Goal: Use online tool/utility: Utilize a website feature to perform a specific function

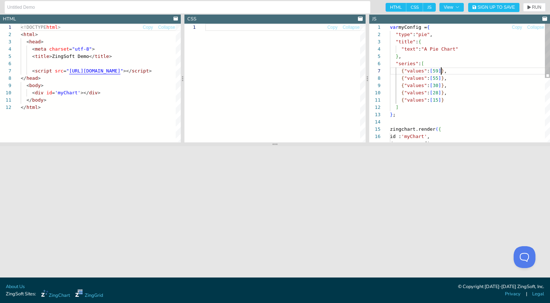
scroll to position [44, 51]
click at [441, 72] on div "{ "values" : [ 55 ] } , { "values" : [ 30 ] } , { "values" : [ 28 ] } , { "valu…" at bounding box center [470, 152] width 160 height 256
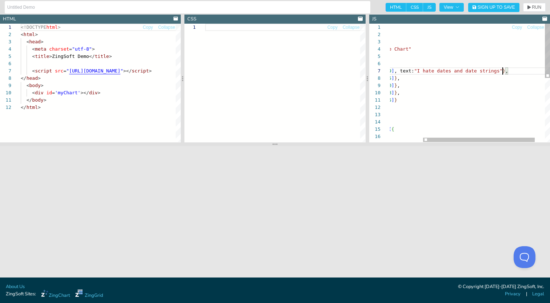
scroll to position [44, 160]
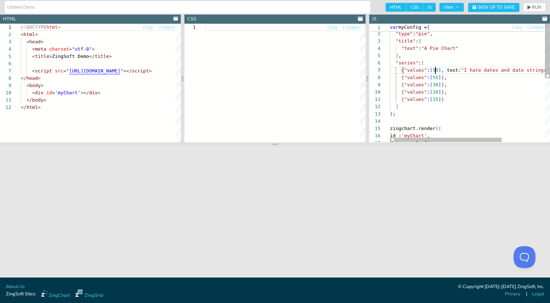
click at [435, 73] on div "{ "values" : [ 55 ] } , { "values" : [ 30 ] } , { "values" : [ 28 ] } , { "valu…" at bounding box center [500, 151] width 221 height 256
click at [435, 78] on div "{ "values" : [ 55 ] } , { "values" : [ 30 ] } , { "values" : [ 28 ] } , { "valu…" at bounding box center [500, 151] width 221 height 256
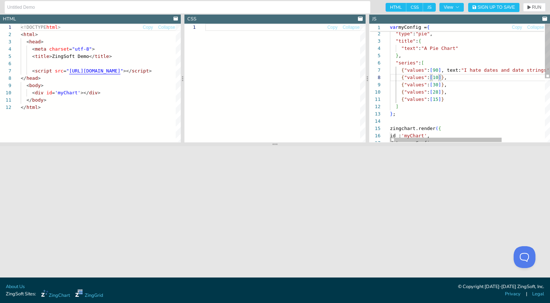
click at [440, 78] on div "{ "values" : [ 10 ] } , { "values" : [ 30 ] } , { "values" : [ 28 ] } , { "valu…" at bounding box center [500, 151] width 221 height 256
drag, startPoint x: 462, startPoint y: 99, endPoint x: 378, endPoint y: 83, distance: 86.3
click at [390, 83] on div "{ "values" : [ 10 ] , text: 'Timestamps' } , { "values" : [ 30 ] } , { "values"…" at bounding box center [500, 151] width 221 height 256
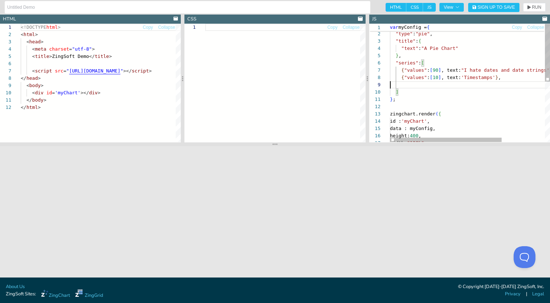
scroll to position [51, 114]
drag, startPoint x: 455, startPoint y: 48, endPoint x: 425, endPoint y: 48, distance: 30.2
click at [425, 48] on div "{ "values" : [ 10 ] , text: 'Timestamps' } , ] } ; zingchart.render ( { id : 'm…" at bounding box center [482, 140] width 184 height 235
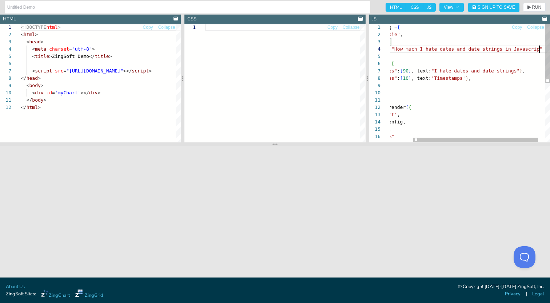
scroll to position [22, 182]
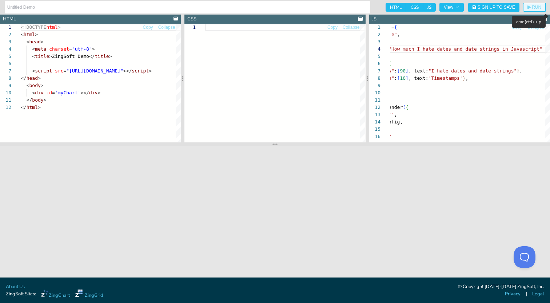
click at [536, 4] on button "RUN" at bounding box center [534, 7] width 23 height 9
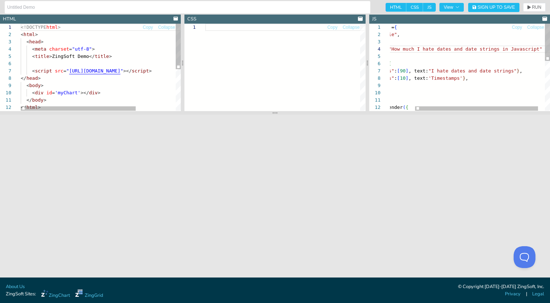
drag, startPoint x: 274, startPoint y: 144, endPoint x: 274, endPoint y: 110, distance: 33.8
click at [274, 110] on icon at bounding box center [274, 113] width 5 height 6
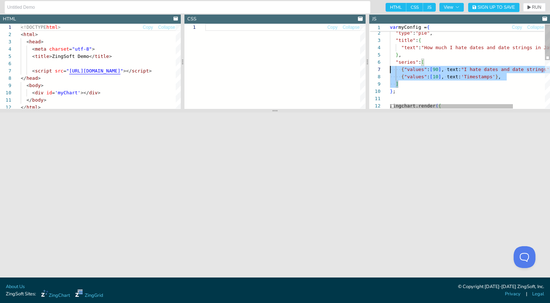
scroll to position [36, 0]
drag, startPoint x: 418, startPoint y: 85, endPoint x: 366, endPoint y: 63, distance: 56.8
click at [390, 63] on div "{ "values" : [ 10 ] , text: 'Timestamps' } , ] } ; zingchart.render ( { { "valu…" at bounding box center [490, 122] width 201 height 201
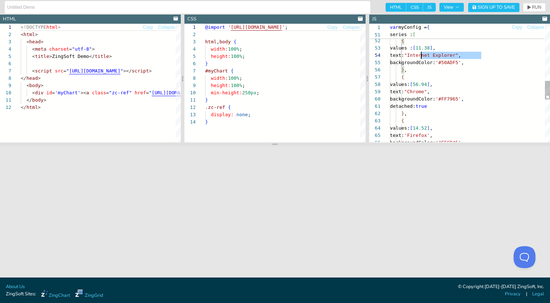
scroll to position [22, 0]
drag, startPoint x: 482, startPoint y: 57, endPoint x: 385, endPoint y: 57, distance: 97.5
click at [390, 57] on div "} , series : [ { values : [ 11.38 ] , text: "Internet Explorer" , backgroundCol…" at bounding box center [470, 38] width 160 height 744
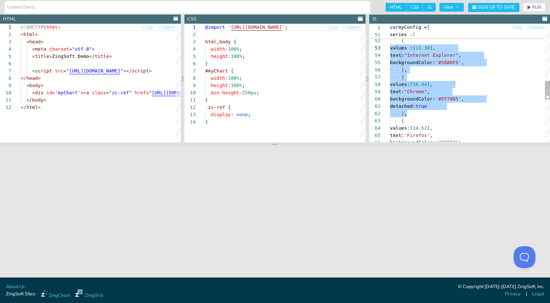
scroll to position [7, 0]
drag, startPoint x: 412, startPoint y: 114, endPoint x: 332, endPoint y: 44, distance: 105.9
click at [390, 44] on div "} , series : [ { values : [ 11.38 ] , text: "Internet Explorer" , backgroundCol…" at bounding box center [470, 38] width 160 height 744
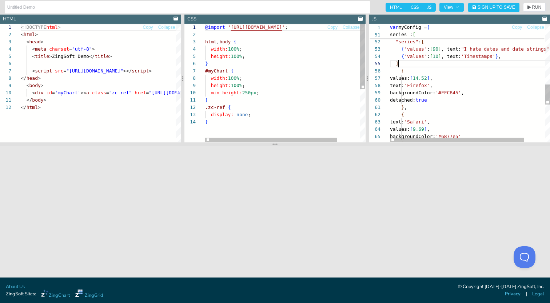
scroll to position [29, 8]
click at [388, 73] on div at bounding box center [385, 70] width 9 height 7
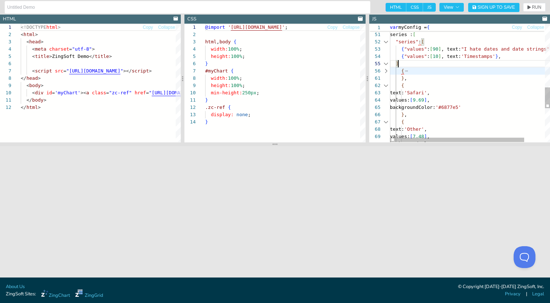
click at [388, 87] on div at bounding box center [385, 85] width 9 height 7
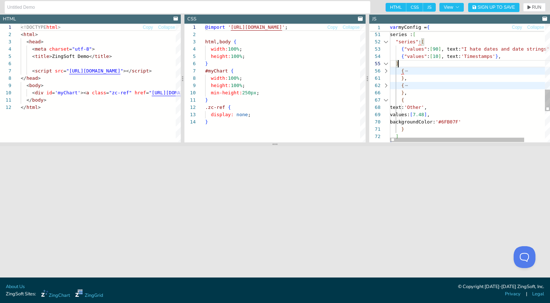
click at [388, 97] on div at bounding box center [385, 99] width 9 height 7
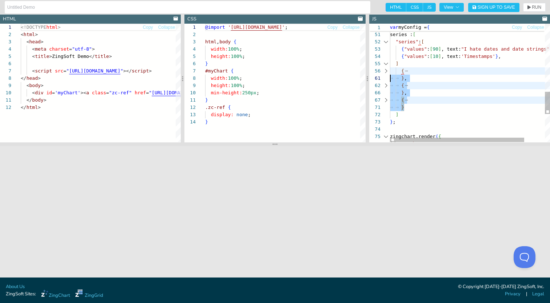
scroll to position [36, 0]
drag, startPoint x: 415, startPoint y: 107, endPoint x: 363, endPoint y: 69, distance: 64.3
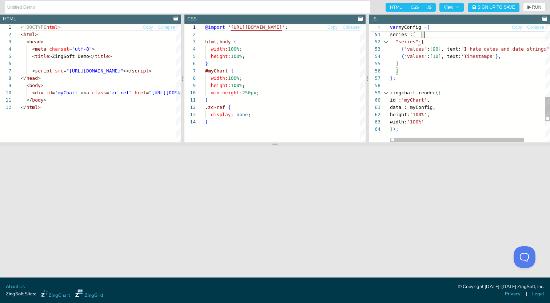
scroll to position [0, 0]
drag, startPoint x: 427, startPoint y: 36, endPoint x: 379, endPoint y: 36, distance: 47.3
drag, startPoint x: 441, startPoint y: 39, endPoint x: 364, endPoint y: 43, distance: 77.6
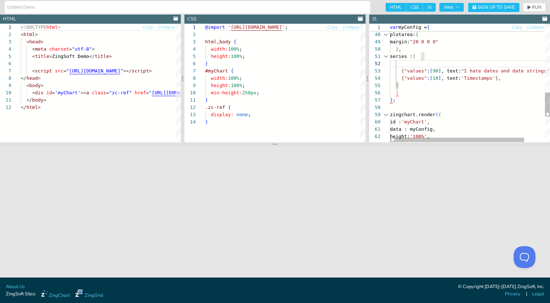
click at [531, 10] on button "RUN" at bounding box center [534, 7] width 23 height 9
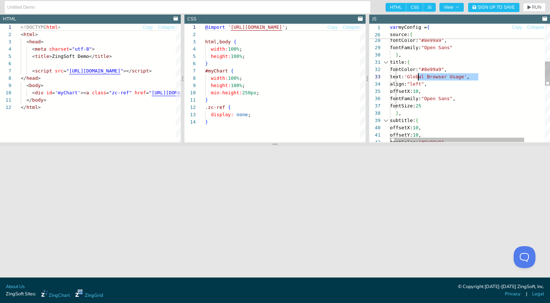
scroll to position [15, 28]
drag, startPoint x: 478, startPoint y: 79, endPoint x: 419, endPoint y: 75, distance: 59.0
click at [419, 75] on div "source: { text: '[DOMAIN_NAME]' , fontColor: "#8e99a9" , fontFamily: "Open Sans…" at bounding box center [482, 128] width 184 height 576
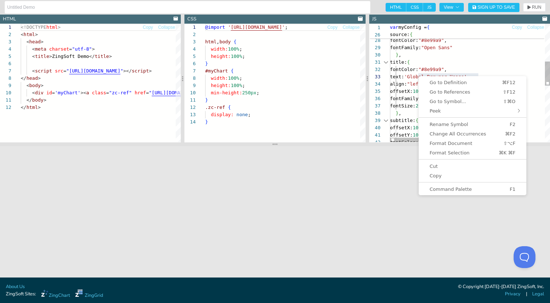
click at [419, 75] on div "source: { text: '[DOMAIN_NAME]' , fontColor: "#8e99a9" , fontFamily: "Open Sans…" at bounding box center [482, 128] width 184 height 576
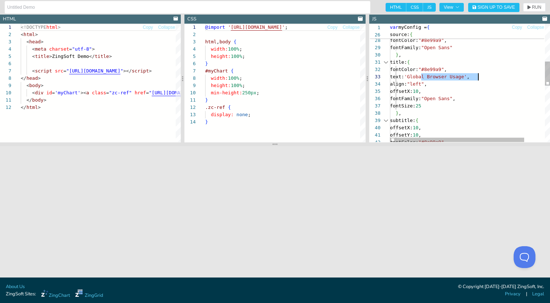
drag, startPoint x: 420, startPoint y: 76, endPoint x: 478, endPoint y: 79, distance: 57.9
click at [478, 79] on div "source: { text: '[DOMAIN_NAME]' , fontColor: "#8e99a9" , fontFamily: "Open Sans…" at bounding box center [482, 128] width 184 height 576
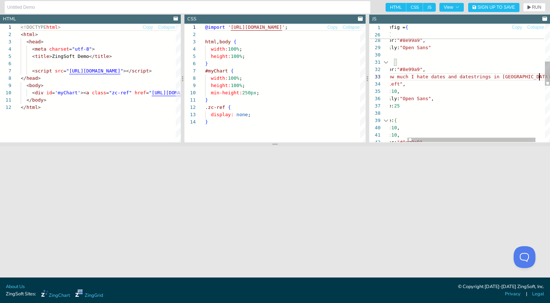
scroll to position [15, 177]
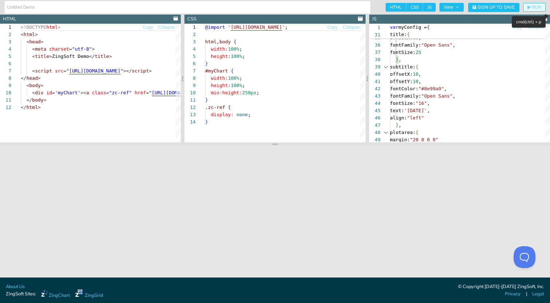
click at [530, 5] on button "RUN" at bounding box center [534, 7] width 23 height 9
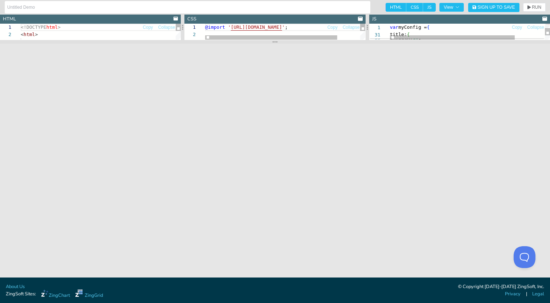
drag, startPoint x: 305, startPoint y: 143, endPoint x: 305, endPoint y: 40, distance: 102.2
click at [305, 40] on section at bounding box center [275, 42] width 550 height 4
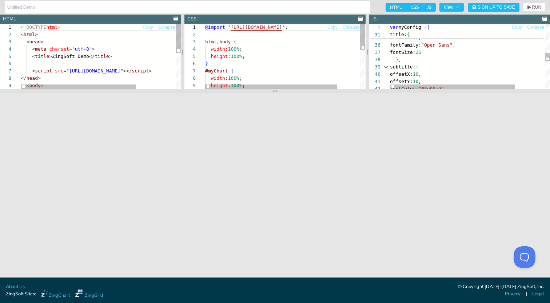
click at [382, 91] on section at bounding box center [275, 91] width 550 height 4
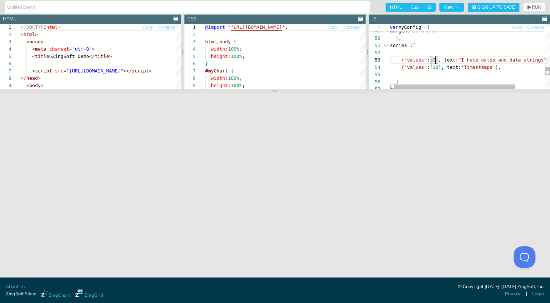
scroll to position [15, 48]
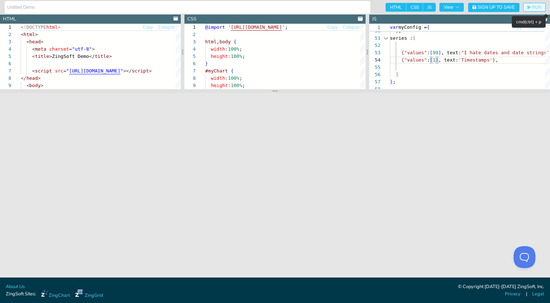
click at [534, 7] on span "RUN" at bounding box center [536, 7] width 9 height 4
